Goal: Task Accomplishment & Management: Manage account settings

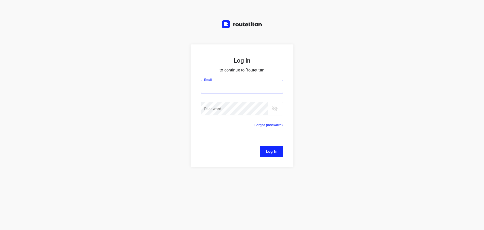
click at [236, 91] on input "email" at bounding box center [242, 87] width 83 height 14
type input "[EMAIL_ADDRESS][DOMAIN_NAME]"
click at [267, 151] on span "Log In" at bounding box center [271, 151] width 11 height 7
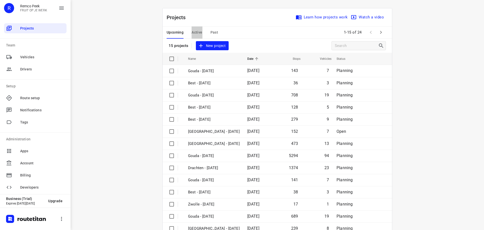
click at [195, 29] on span "Active" at bounding box center [197, 32] width 11 height 6
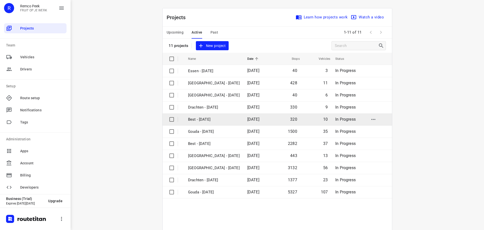
click at [202, 117] on p "Best - [DATE]" at bounding box center [214, 119] width 52 height 6
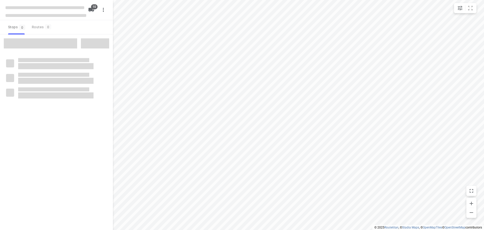
checkbox input "true"
